Goal: Information Seeking & Learning: Compare options

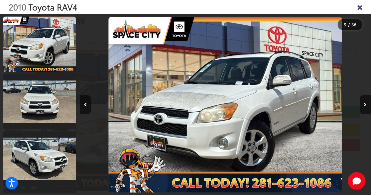
scroll to position [0, 2330]
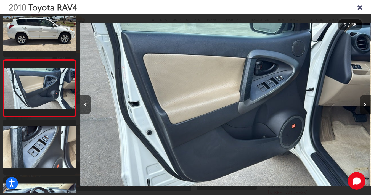
click at [366, 100] on button "Next image" at bounding box center [365, 104] width 11 height 19
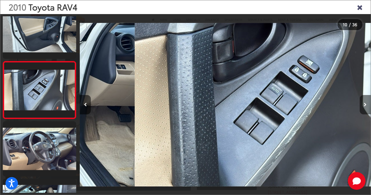
scroll to position [474, 0]
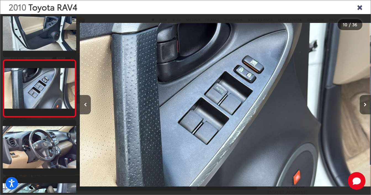
click at [366, 100] on button "Next image" at bounding box center [365, 104] width 11 height 19
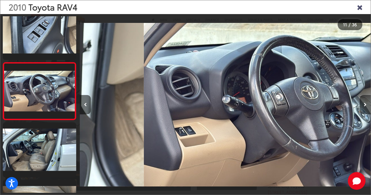
scroll to position [531, 0]
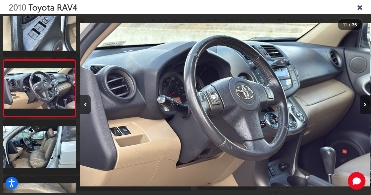
click at [366, 100] on button "Next image" at bounding box center [365, 104] width 11 height 19
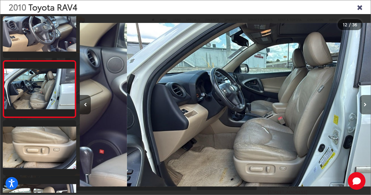
scroll to position [589, 0]
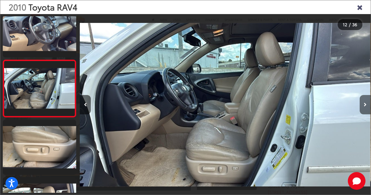
click at [366, 100] on button "Next image" at bounding box center [365, 104] width 11 height 19
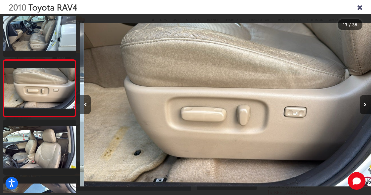
scroll to position [0, 3495]
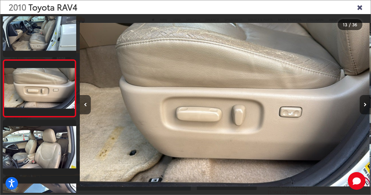
click at [363, 105] on button "Next image" at bounding box center [365, 104] width 11 height 19
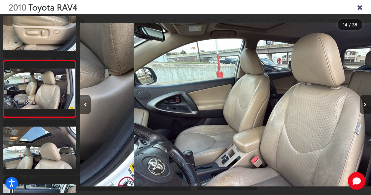
scroll to position [704, 0]
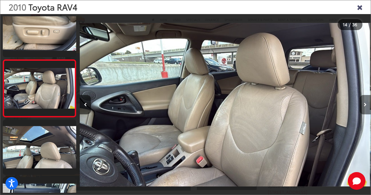
click at [363, 105] on button "Next image" at bounding box center [365, 104] width 11 height 19
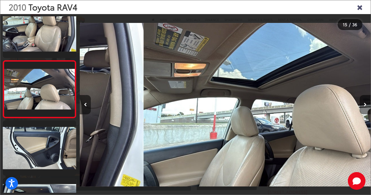
scroll to position [761, 0]
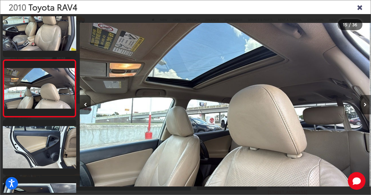
click at [363, 105] on button "Next image" at bounding box center [365, 104] width 11 height 19
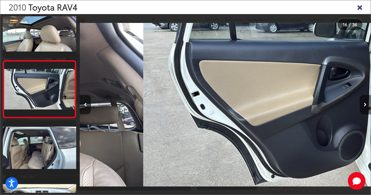
scroll to position [818, 0]
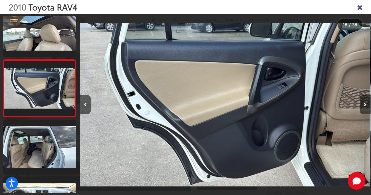
click at [363, 105] on button "Next image" at bounding box center [365, 104] width 11 height 19
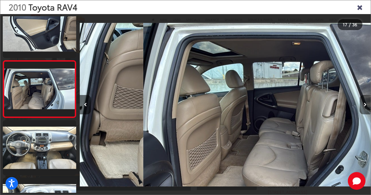
scroll to position [876, 0]
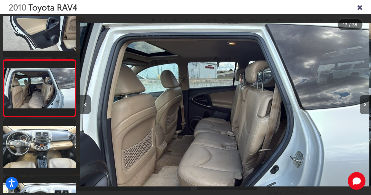
click at [363, 105] on button "Next image" at bounding box center [365, 104] width 11 height 19
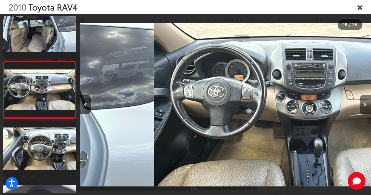
scroll to position [933, 0]
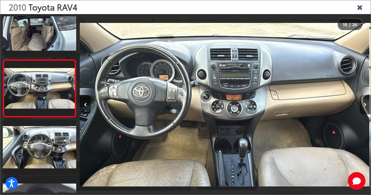
click at [363, 105] on button "Next image" at bounding box center [365, 104] width 11 height 19
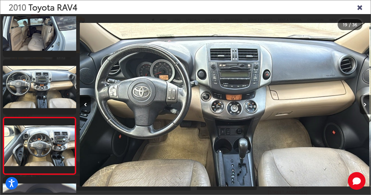
scroll to position [0, 0]
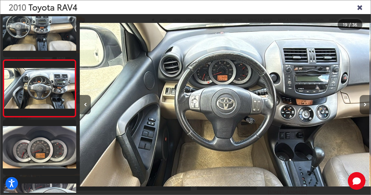
click at [367, 103] on button "Next image" at bounding box center [365, 104] width 11 height 19
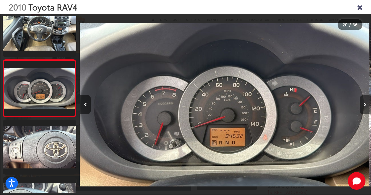
click at [367, 103] on button "Next image" at bounding box center [365, 104] width 11 height 19
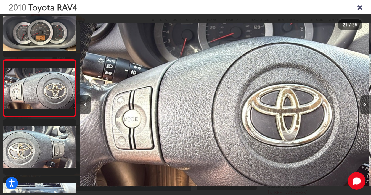
click at [367, 103] on button "Next image" at bounding box center [365, 104] width 11 height 19
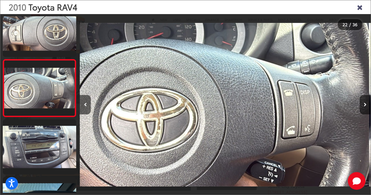
click at [360, 6] on icon "Close gallery" at bounding box center [360, 6] width 6 height 7
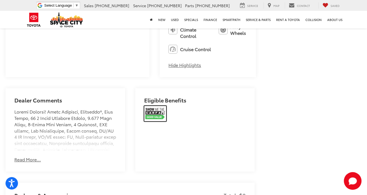
click at [144, 106] on img at bounding box center [155, 113] width 22 height 15
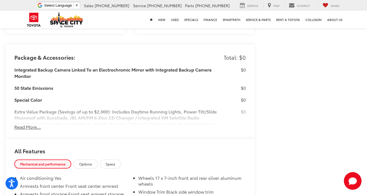
scroll to position [442, 0]
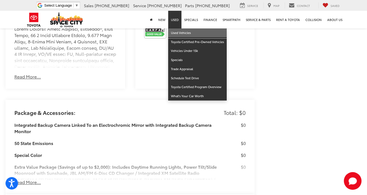
click at [181, 31] on link "Used Vehicles" at bounding box center [197, 32] width 59 height 9
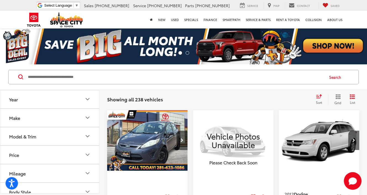
click at [321, 98] on icon "Select sort value" at bounding box center [319, 96] width 6 height 4
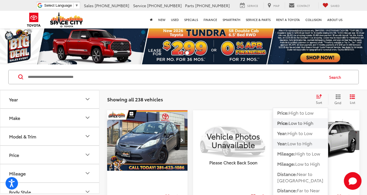
click at [304, 142] on span "Low to High" at bounding box center [300, 143] width 25 height 6
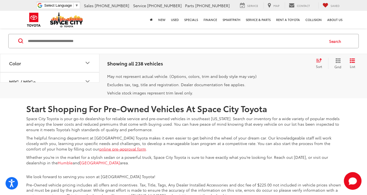
scroll to position [1161, 0]
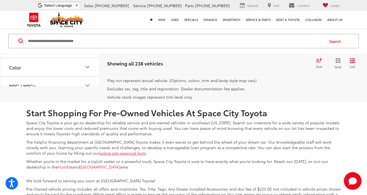
click at [260, 66] on link "2" at bounding box center [264, 61] width 9 height 10
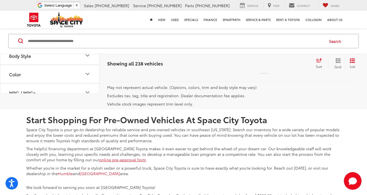
scroll to position [1169, 0]
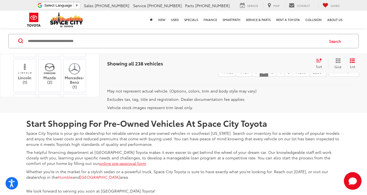
scroll to position [83, 0]
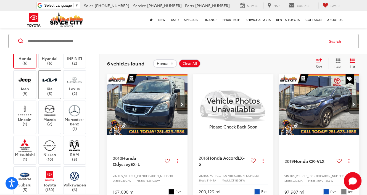
scroll to position [111, 0]
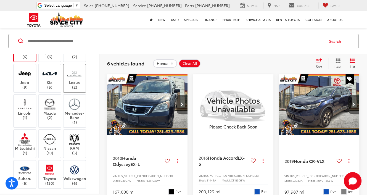
click at [72, 80] on img at bounding box center [74, 73] width 15 height 13
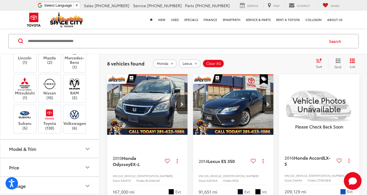
scroll to position [221, 0]
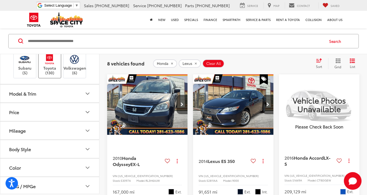
click at [52, 75] on label "Toyota (130)" at bounding box center [50, 64] width 22 height 22
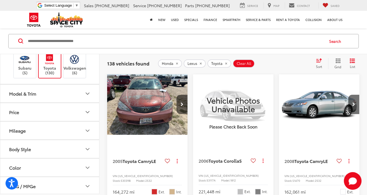
click at [36, 103] on button "Model & Trim" at bounding box center [49, 94] width 99 height 18
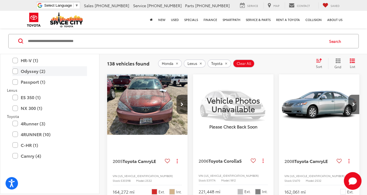
scroll to position [304, 0]
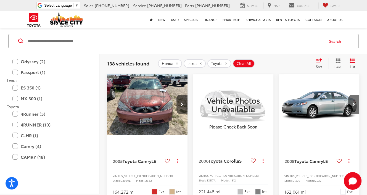
click at [15, 45] on label "CR-V (1)" at bounding box center [49, 40] width 75 height 10
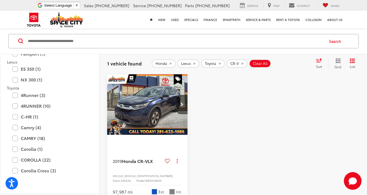
scroll to position [336, 0]
click at [14, 74] on label "ES 350 (1)" at bounding box center [49, 69] width 75 height 10
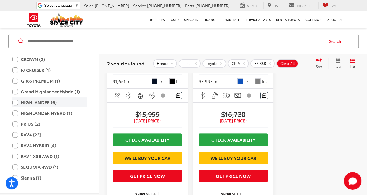
scroll to position [507, 0]
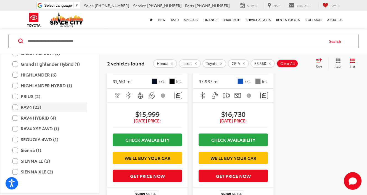
click at [14, 112] on label "RAV4 (23)" at bounding box center [49, 107] width 75 height 10
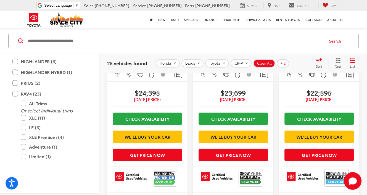
scroll to position [746, 0]
